Goal: Check status: Check status

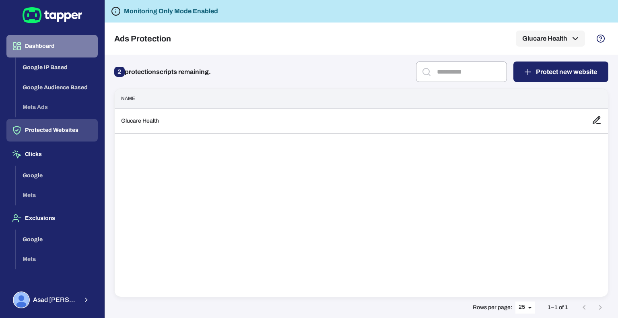
click at [44, 43] on button "Dashboard" at bounding box center [51, 46] width 91 height 23
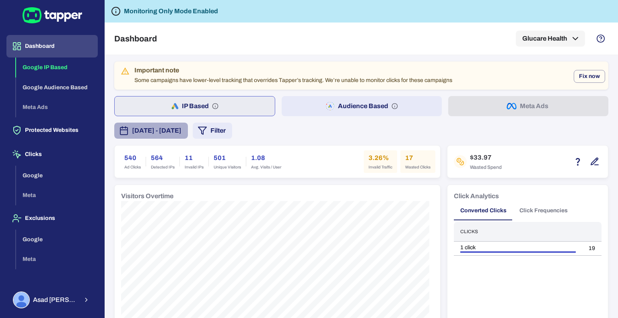
click at [181, 128] on span "[DATE] - [DATE]" at bounding box center [156, 131] width 49 height 10
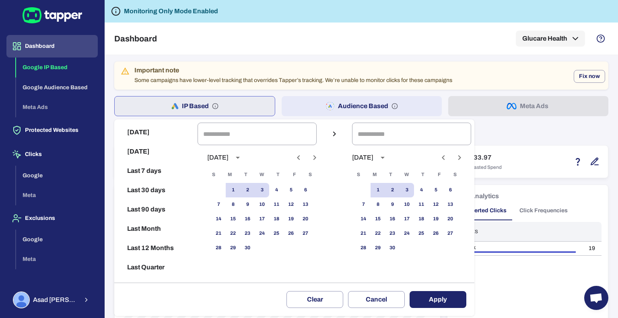
click at [518, 138] on div at bounding box center [309, 159] width 618 height 318
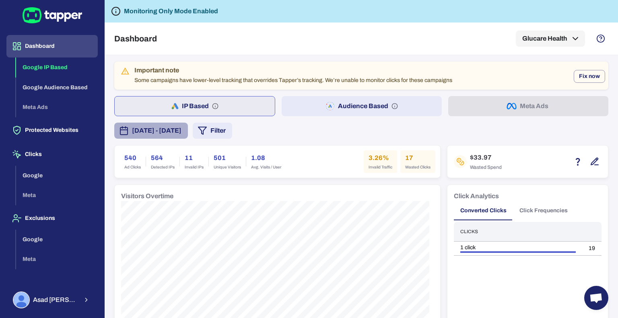
click at [181, 128] on span "[DATE] - [DATE]" at bounding box center [156, 131] width 49 height 10
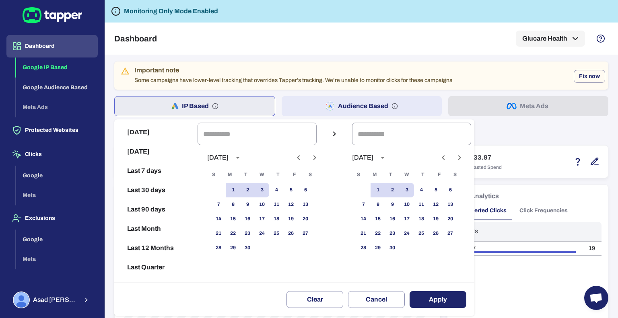
click at [513, 140] on div at bounding box center [309, 159] width 618 height 318
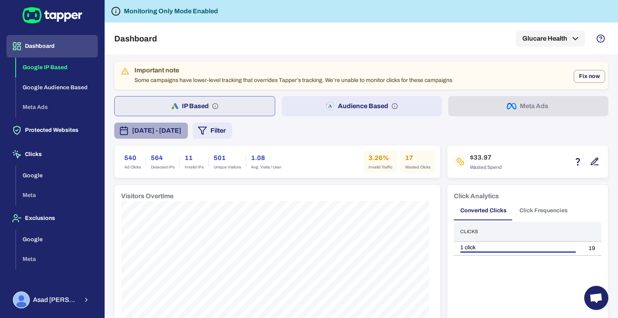
click at [181, 134] on span "[DATE] - [DATE]" at bounding box center [156, 131] width 49 height 10
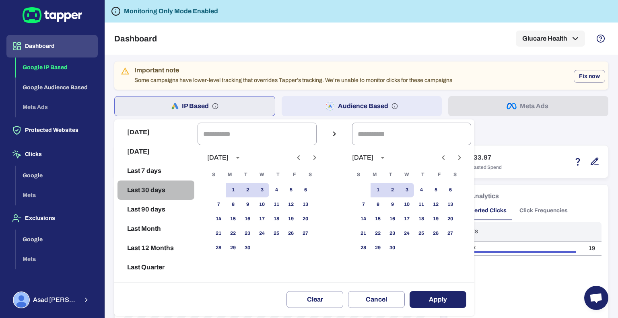
click at [148, 186] on button "Last 30 days" at bounding box center [156, 190] width 77 height 19
type input "**********"
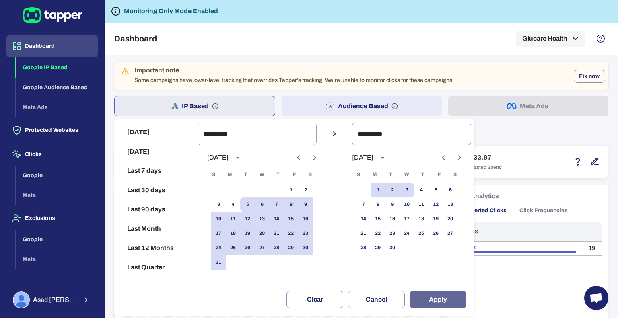
click at [432, 301] on button "Apply" at bounding box center [438, 299] width 57 height 17
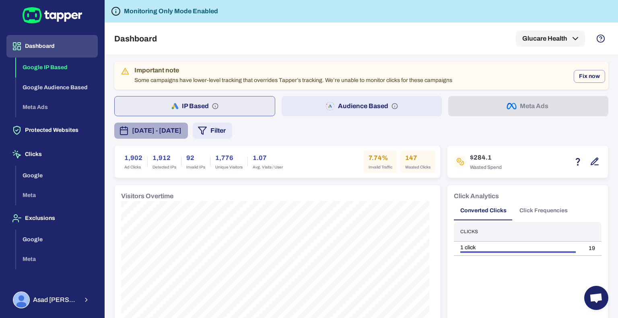
click at [181, 135] on span "[DATE] - [DATE]" at bounding box center [156, 131] width 49 height 10
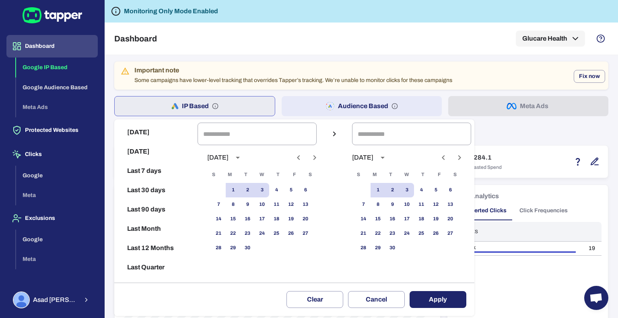
scroll to position [16, 0]
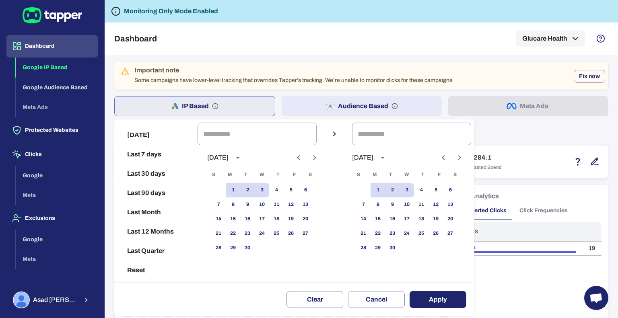
click at [158, 233] on button "Last 12 Months" at bounding box center [156, 231] width 77 height 19
type input "**********"
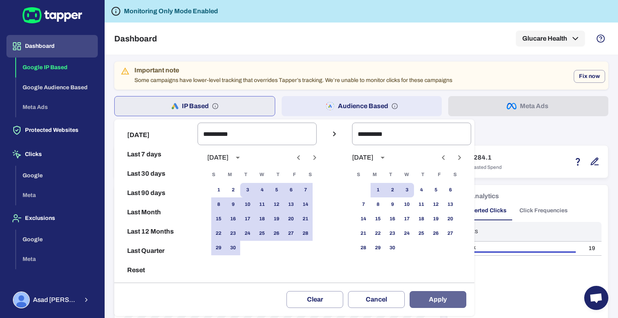
click at [438, 299] on button "Apply" at bounding box center [438, 299] width 57 height 17
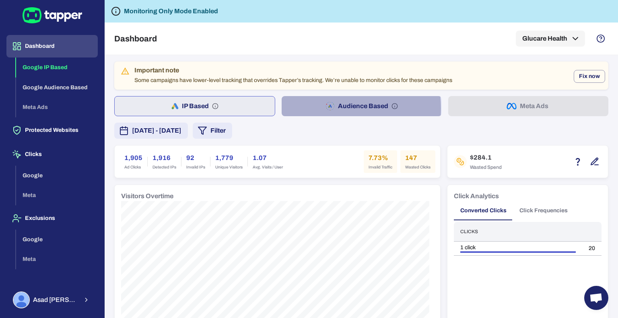
click at [303, 108] on button "Audience Based" at bounding box center [362, 106] width 160 height 20
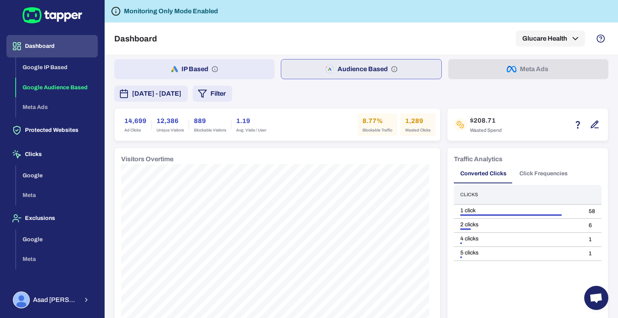
scroll to position [35, 0]
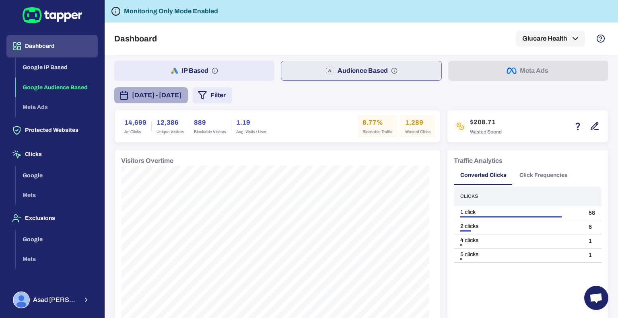
click at [181, 93] on span "[DATE] - [DATE]" at bounding box center [156, 96] width 49 height 10
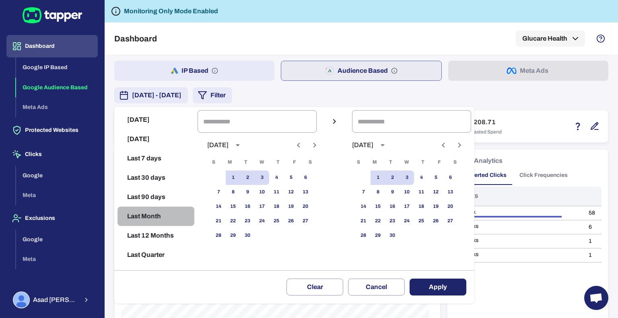
click at [161, 217] on button "Last Month" at bounding box center [156, 216] width 77 height 19
type input "**********"
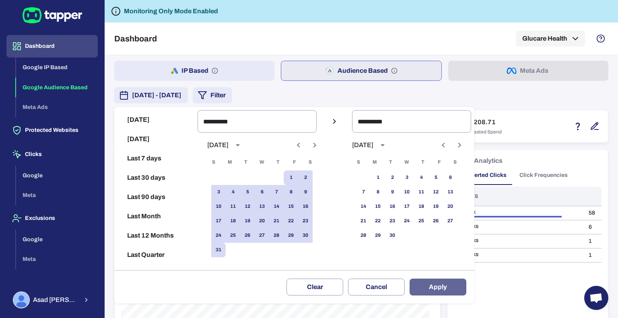
click at [454, 291] on button "Apply" at bounding box center [438, 287] width 57 height 17
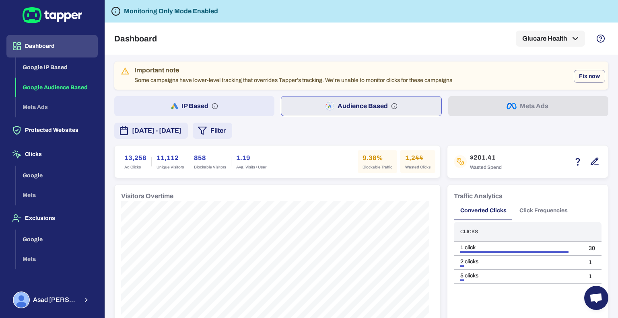
click at [181, 129] on span "[DATE] - [DATE]" at bounding box center [156, 131] width 49 height 10
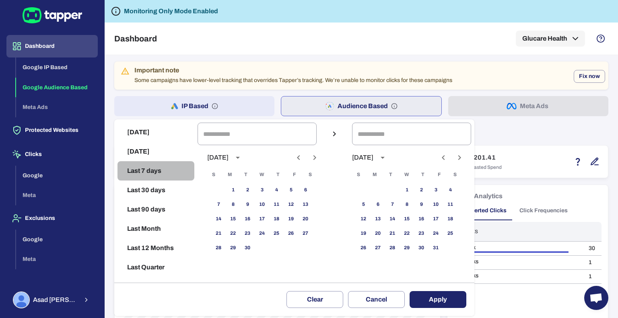
click at [146, 169] on button "Last 7 days" at bounding box center [156, 170] width 77 height 19
type input "**********"
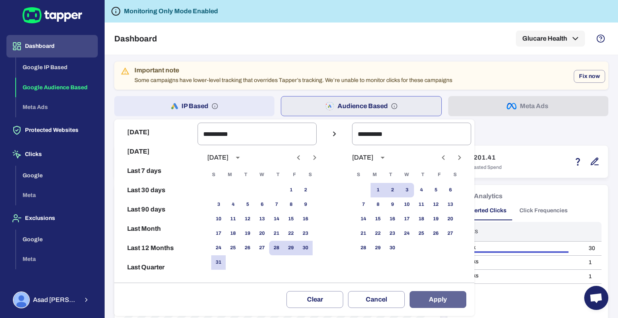
click at [433, 296] on button "Apply" at bounding box center [438, 299] width 57 height 17
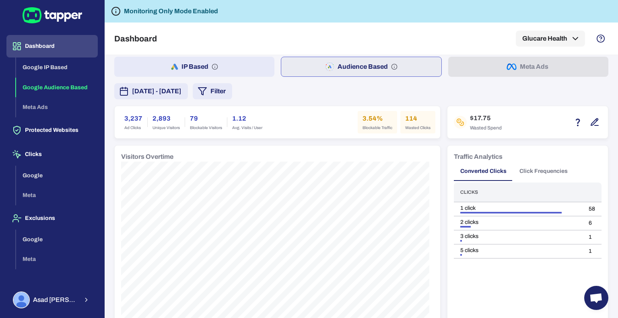
scroll to position [40, 0]
click at [181, 89] on span "[DATE] - [DATE]" at bounding box center [156, 91] width 49 height 10
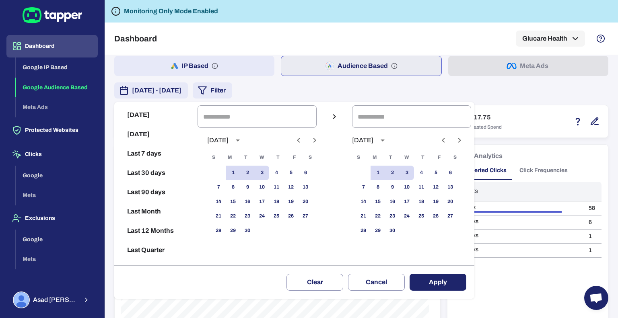
click at [373, 91] on div at bounding box center [309, 159] width 618 height 318
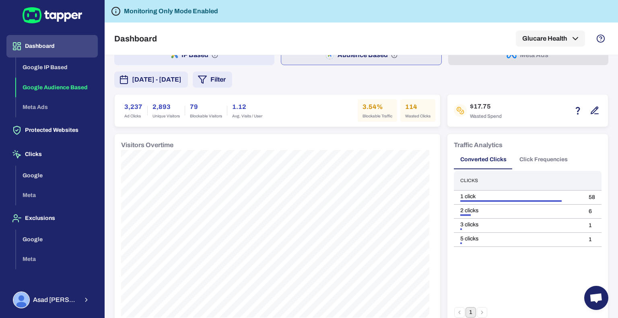
scroll to position [0, 0]
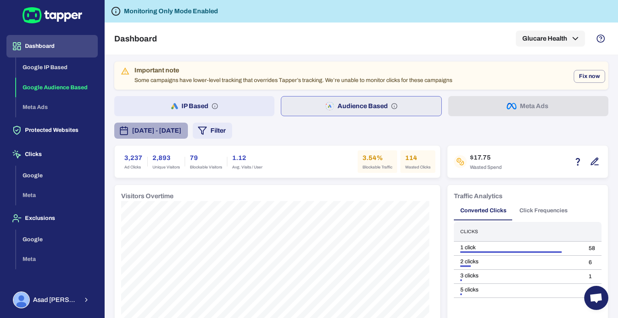
click at [181, 134] on span "[DATE] - [DATE]" at bounding box center [156, 131] width 49 height 10
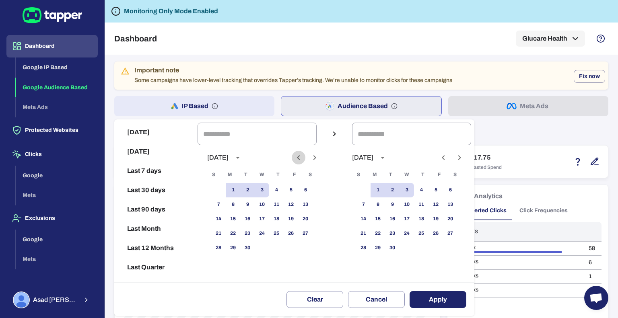
click at [301, 159] on icon "Previous month" at bounding box center [299, 158] width 10 height 10
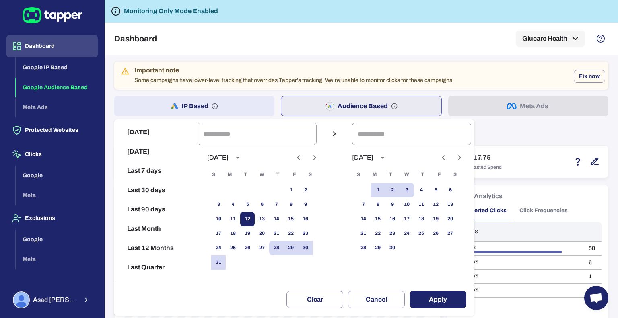
click at [252, 219] on button "12" at bounding box center [247, 219] width 14 height 14
type input "**********"
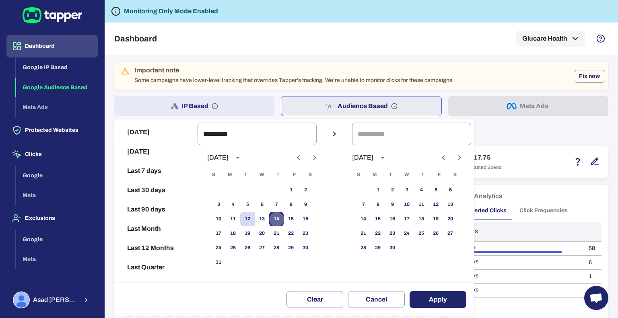
click at [280, 219] on button "14" at bounding box center [276, 219] width 14 height 14
type input "**********"
click at [428, 299] on button "Apply" at bounding box center [438, 299] width 57 height 17
